Goal: Unclear: Browse casually

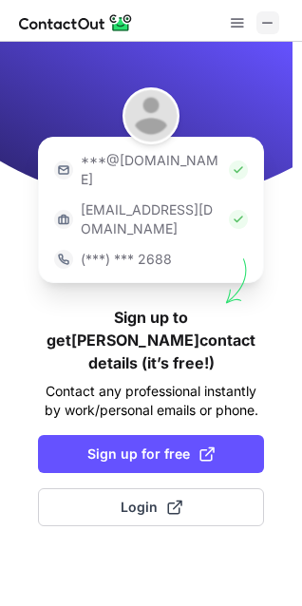
click at [259, 23] on button at bounding box center [268, 22] width 23 height 23
